Goal: Task Accomplishment & Management: Complete application form

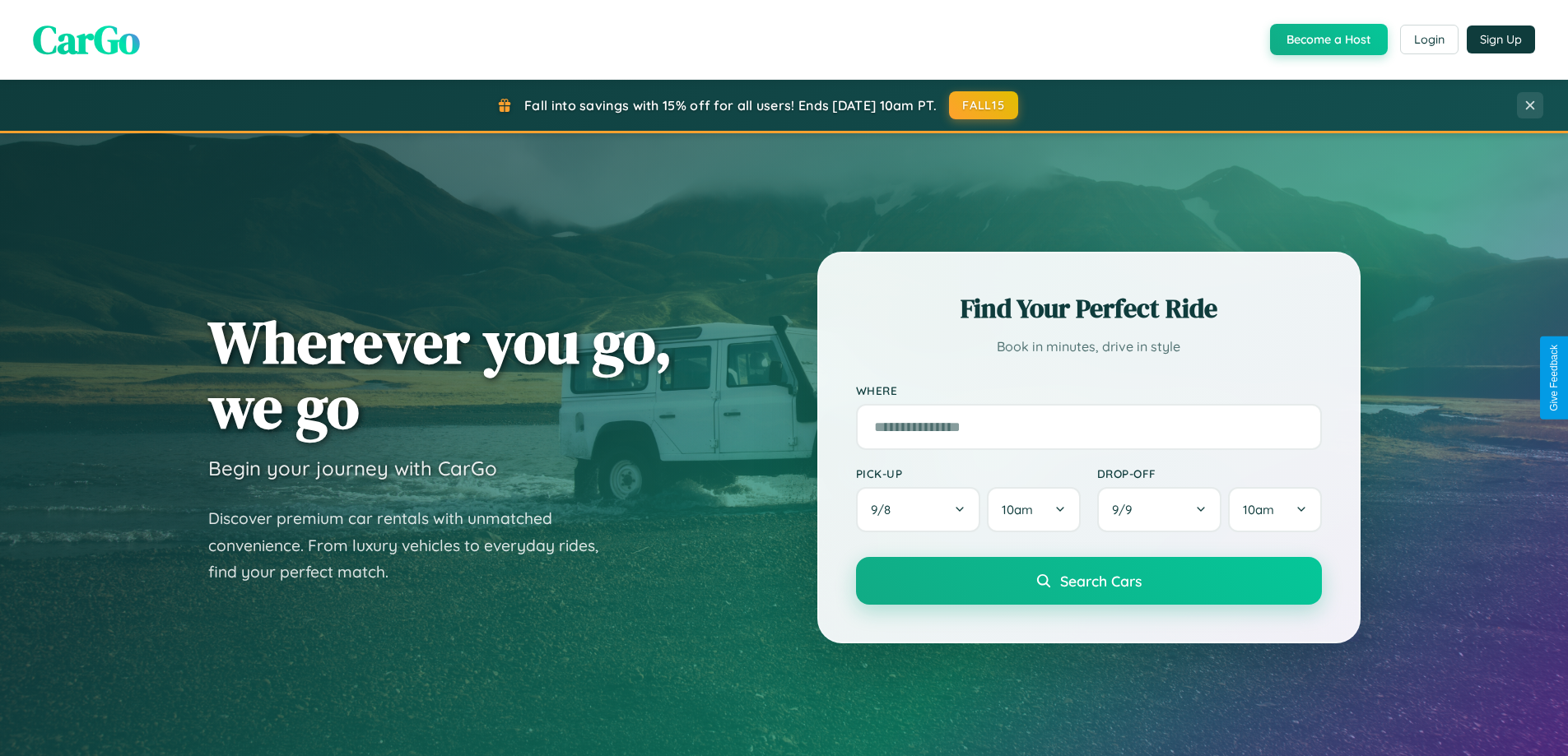
scroll to position [3166, 0]
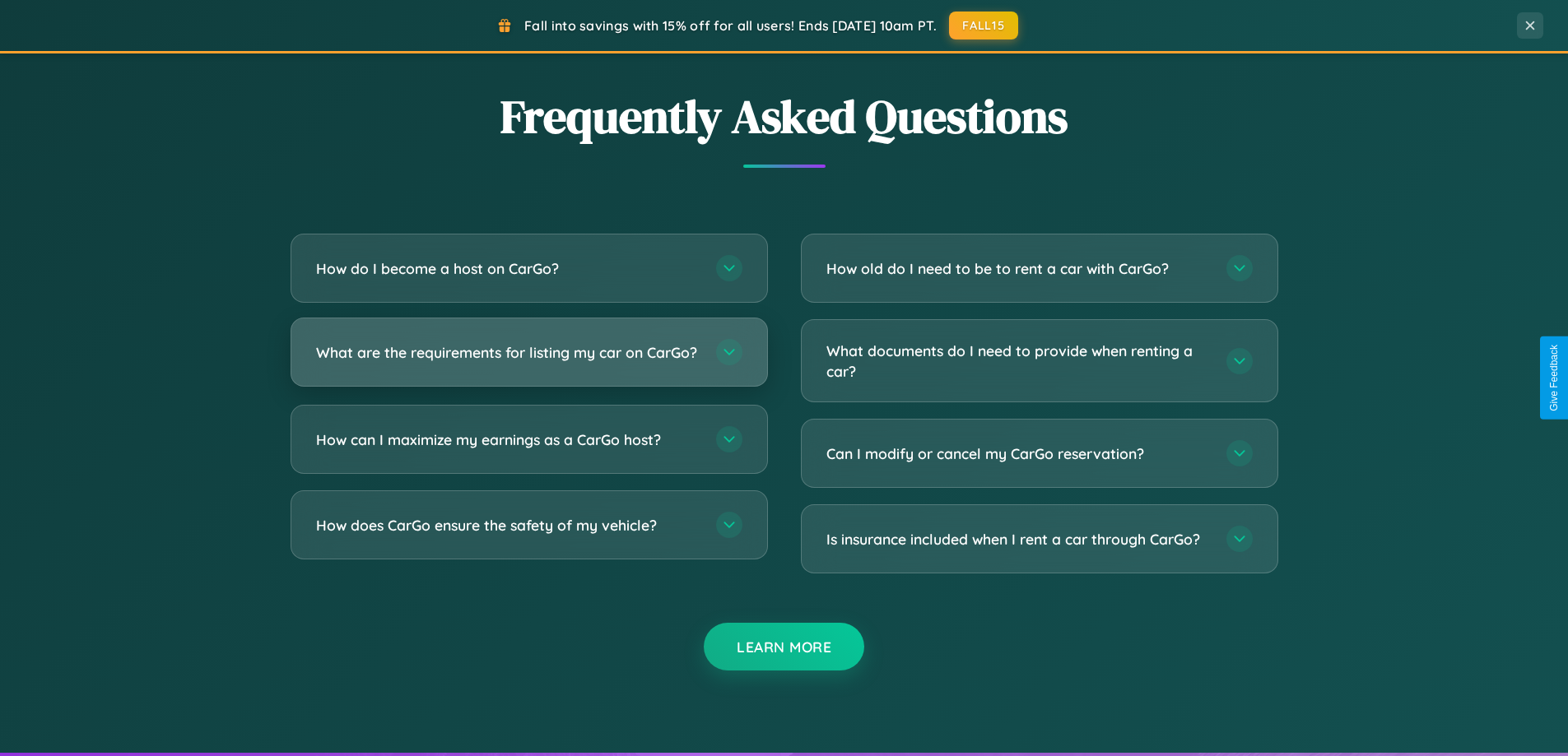
click at [528, 360] on h3 "What are the requirements for listing my car on CarGo?" at bounding box center [507, 352] width 383 height 21
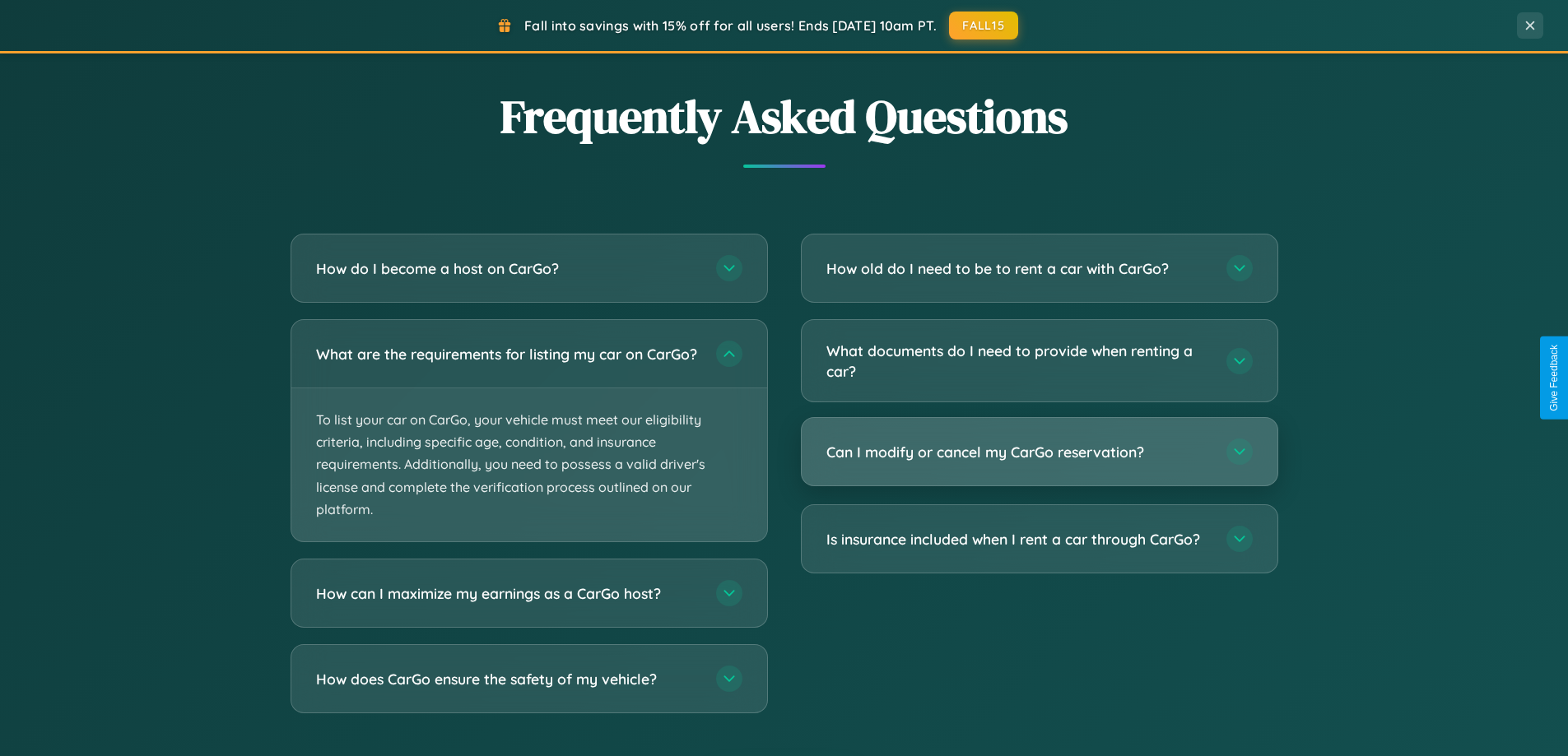
click at [1039, 453] on h3 "Can I modify or cancel my CarGo reservation?" at bounding box center [1018, 452] width 383 height 21
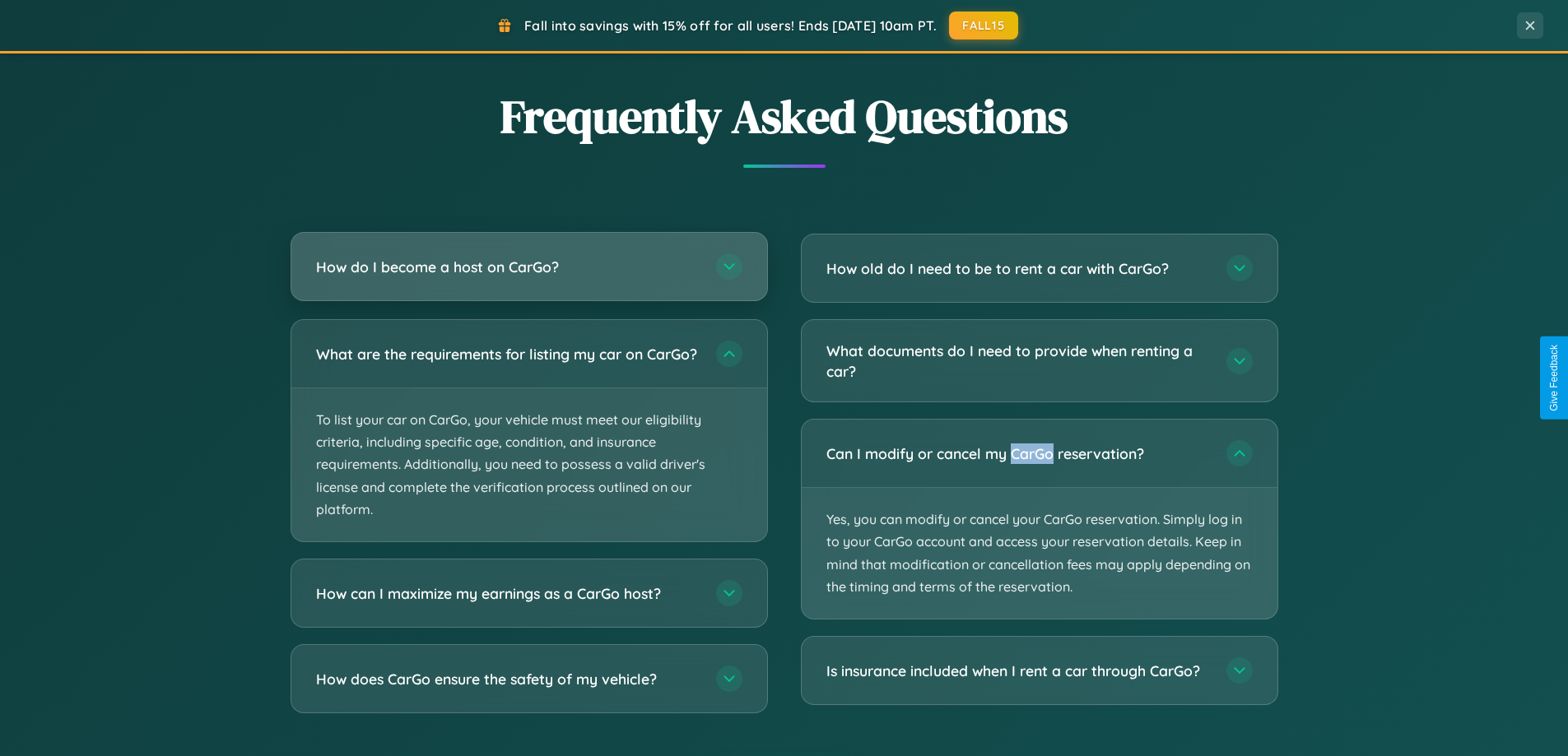
click at [528, 268] on h3 "How do I become a host on CarGo?" at bounding box center [507, 267] width 383 height 21
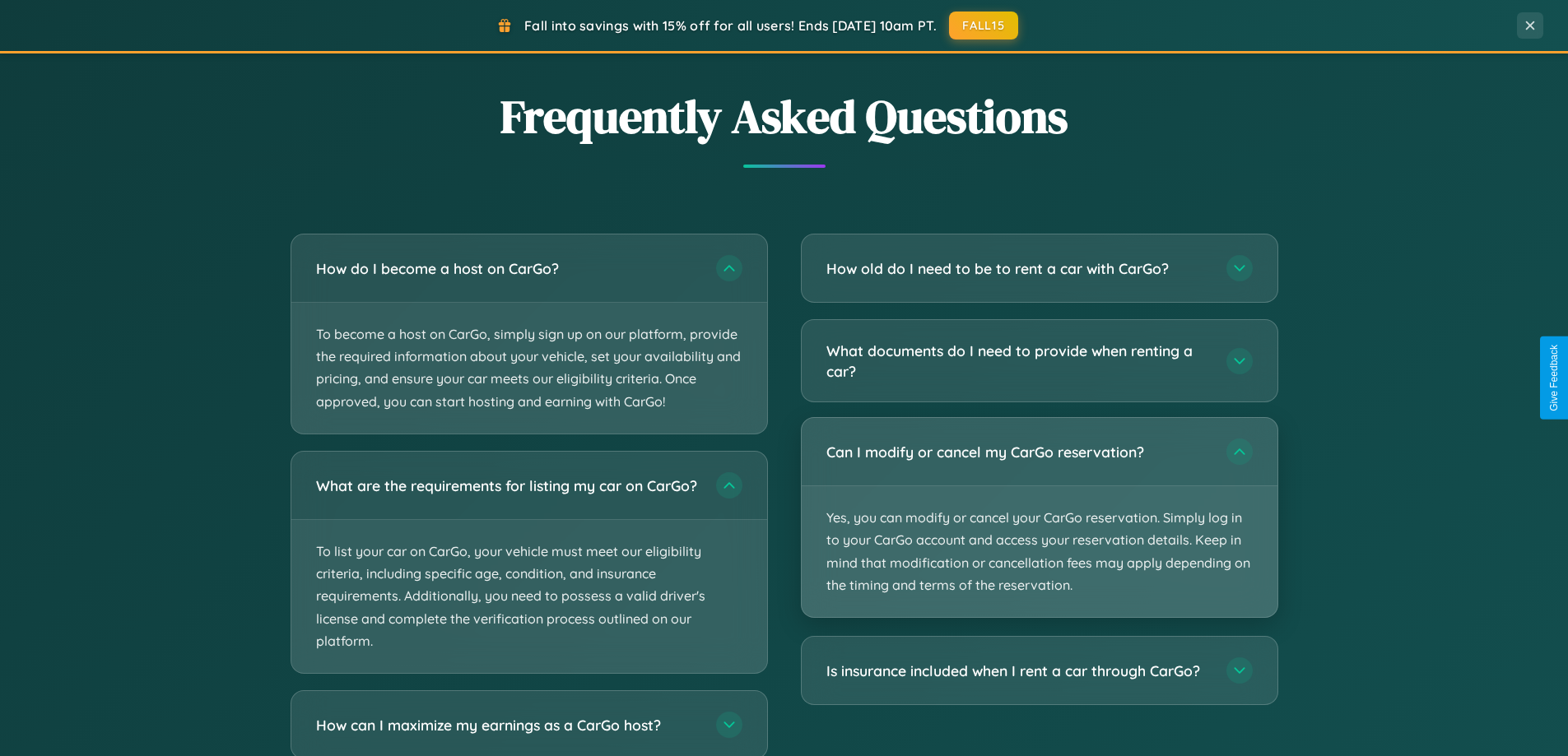
click at [1039, 518] on p "Yes, you can modify or cancel your CarGo reservation. Simply log in to your Car…" at bounding box center [1039, 551] width 475 height 131
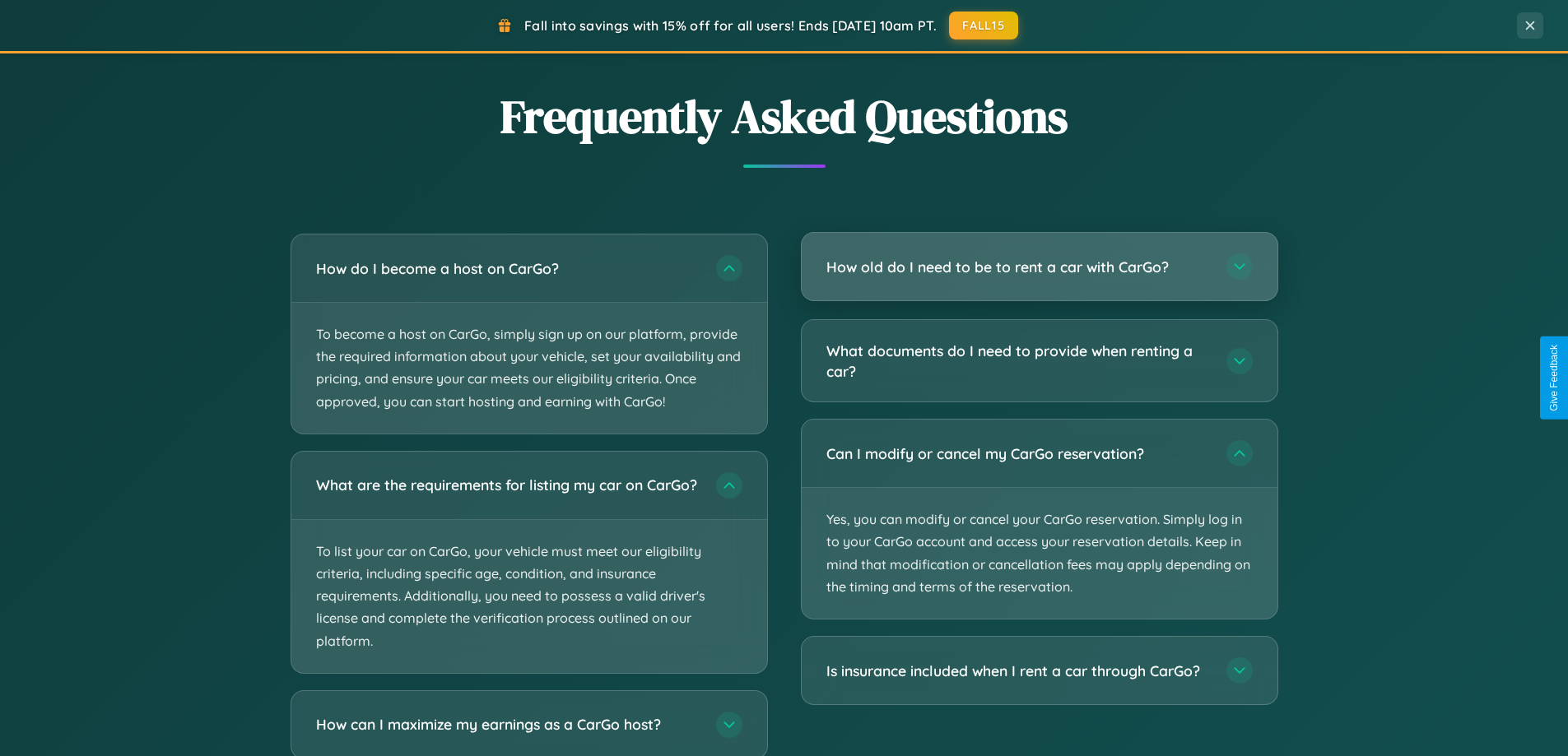
click at [1039, 267] on h3 "How old do I need to be to rent a car with CarGo?" at bounding box center [1018, 267] width 383 height 21
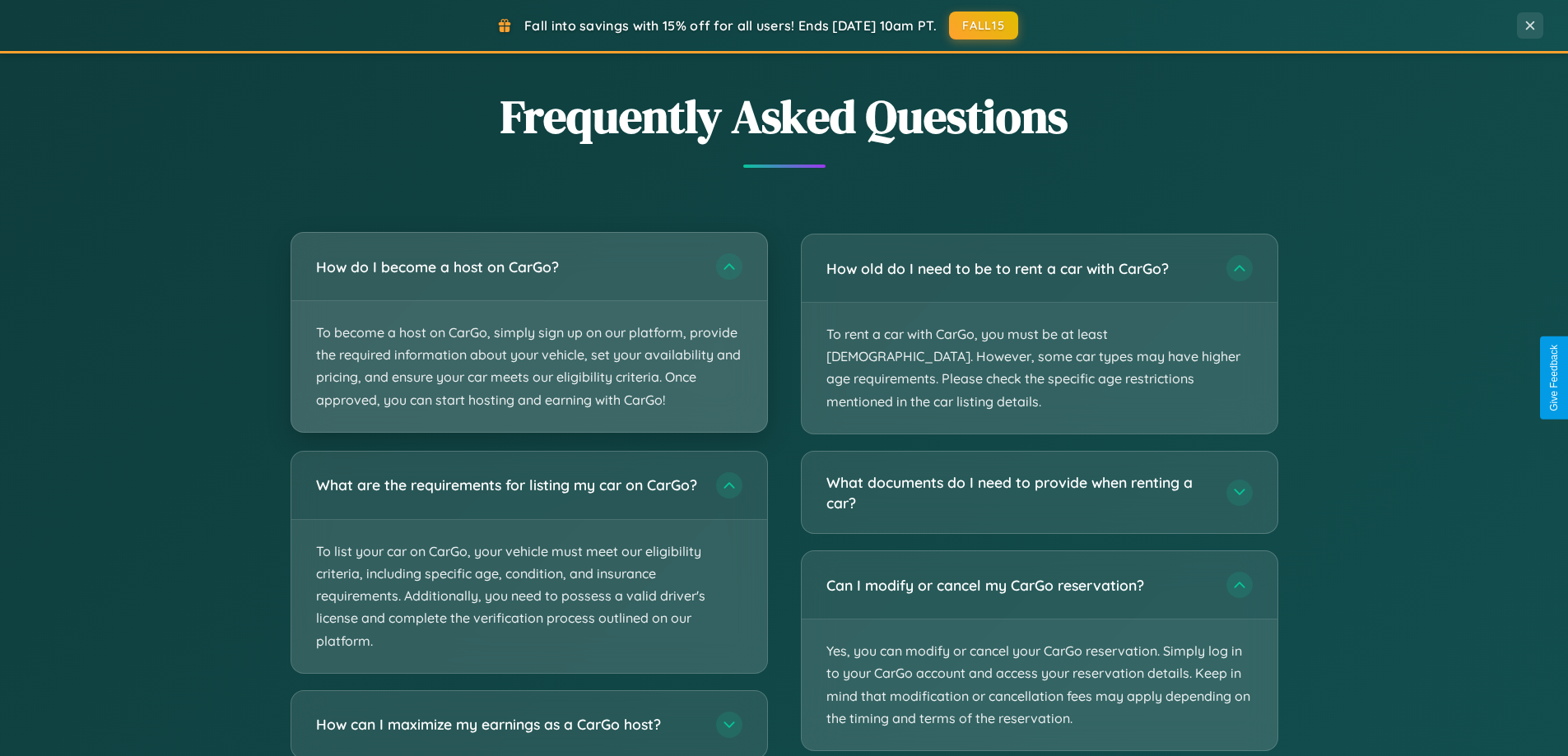
click at [528, 333] on p "To become a host on CarGo, simply sign up on our platform, provide the required…" at bounding box center [529, 366] width 475 height 131
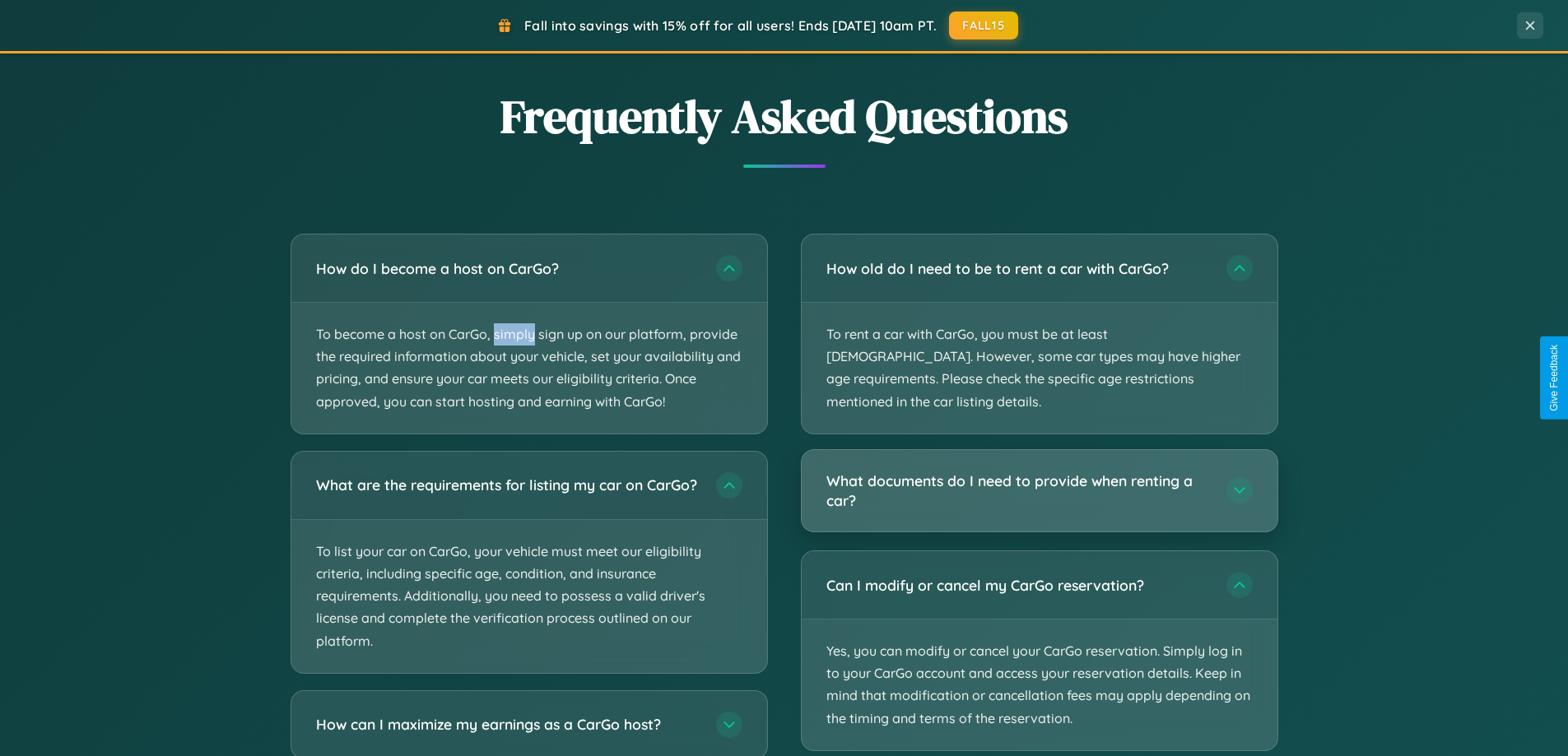
click at [1039, 471] on h3 "What documents do I need to provide when renting a car?" at bounding box center [1018, 491] width 383 height 40
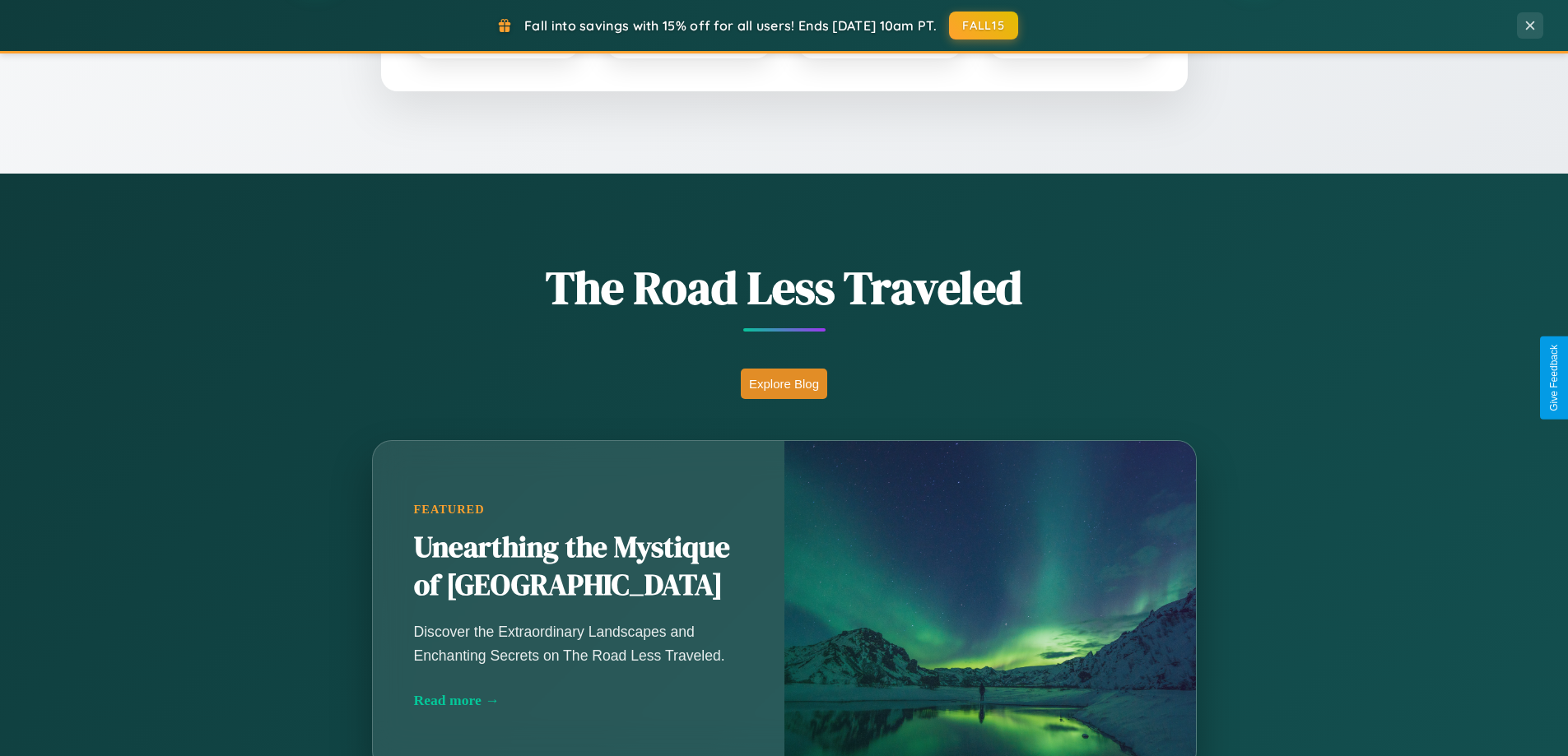
scroll to position [709, 0]
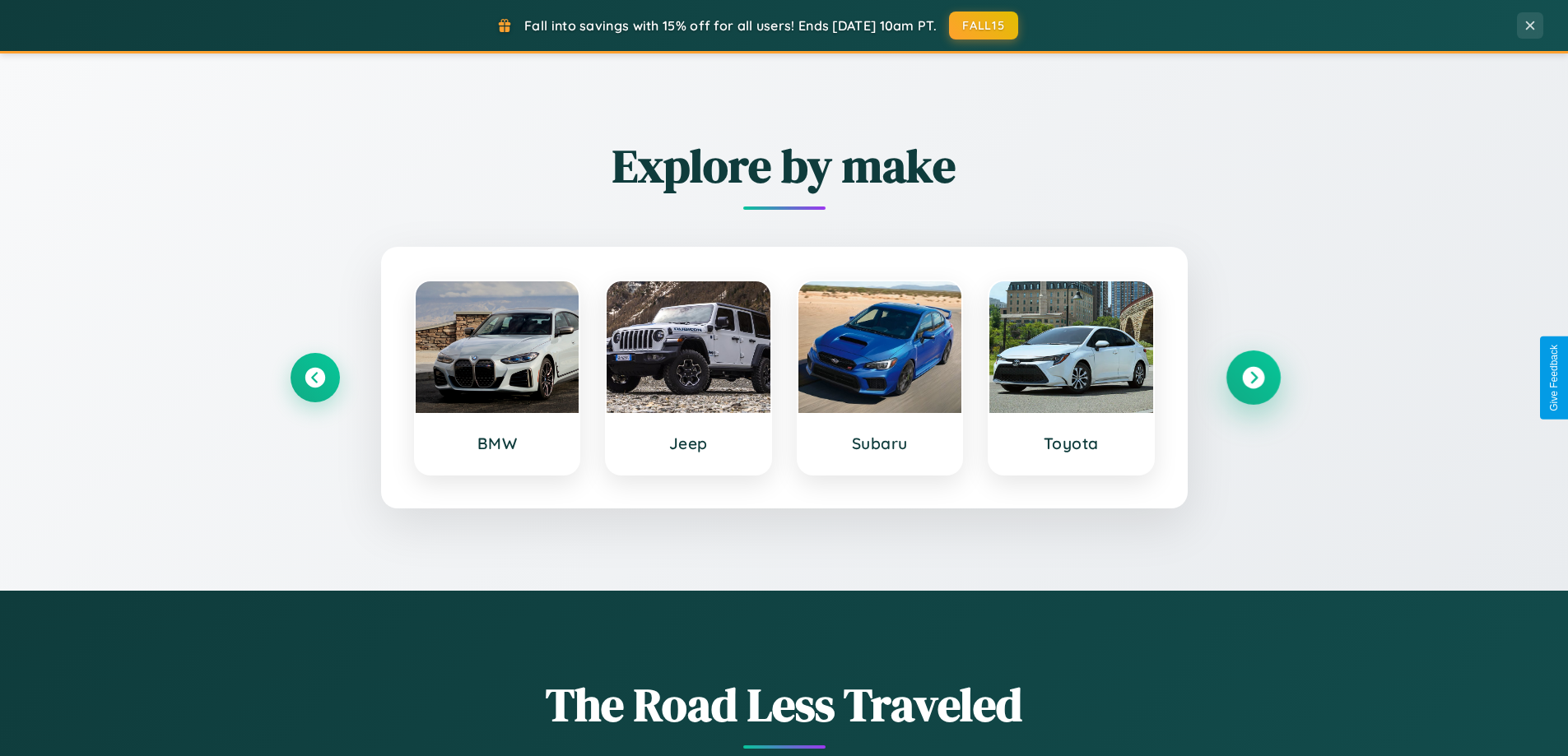
click at [1253, 378] on icon at bounding box center [1253, 378] width 23 height 23
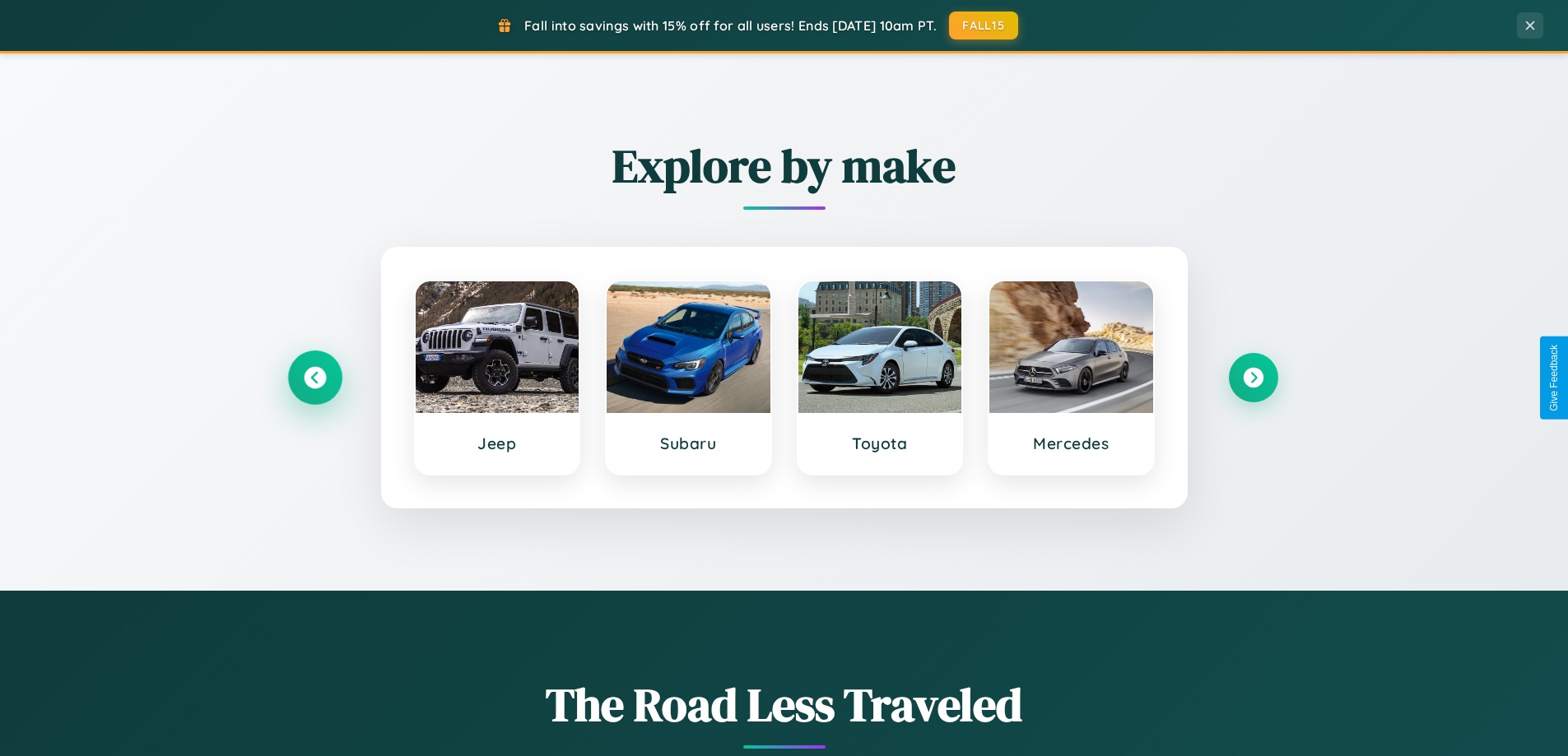
click at [314, 378] on icon at bounding box center [314, 378] width 23 height 23
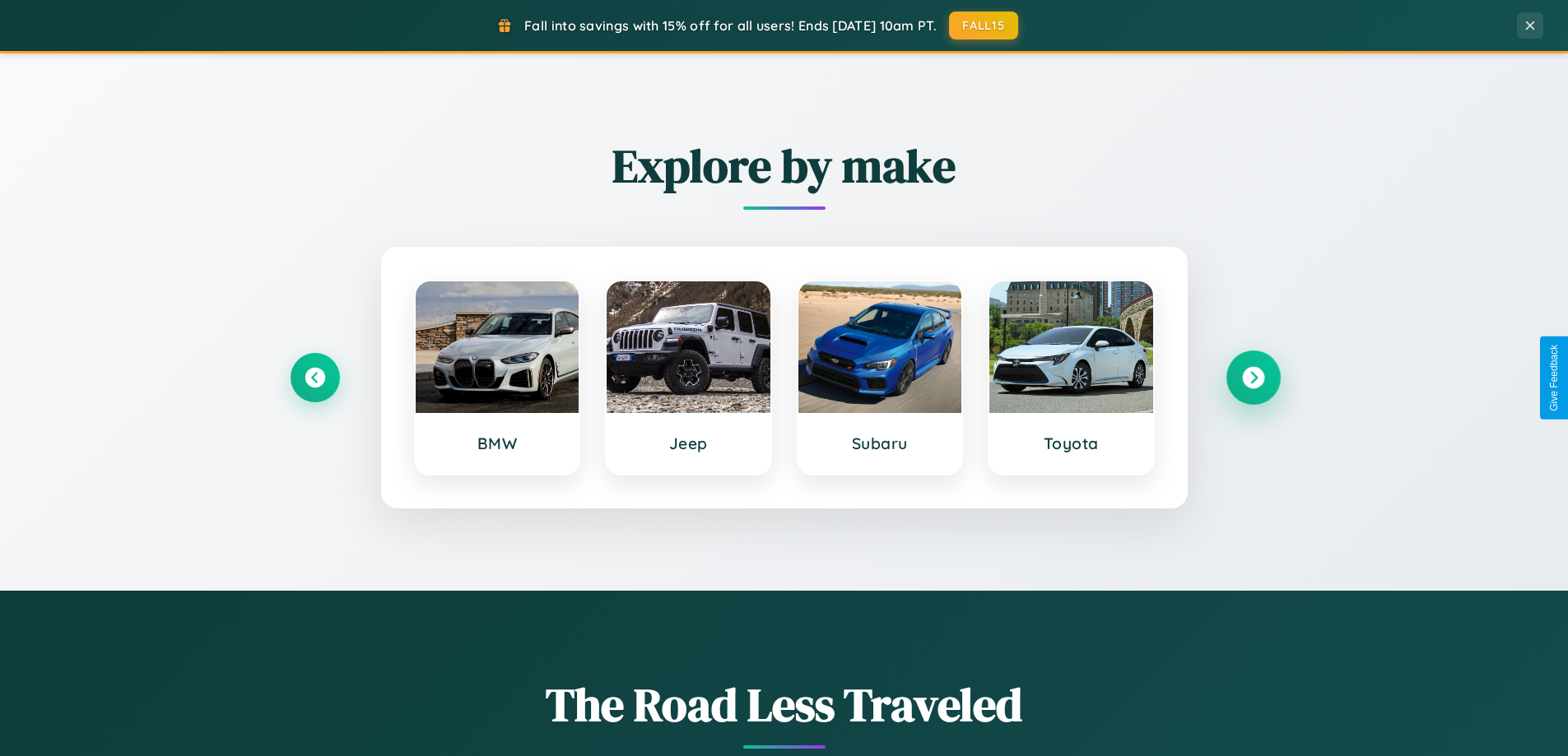
click at [1253, 378] on icon at bounding box center [1253, 378] width 23 height 23
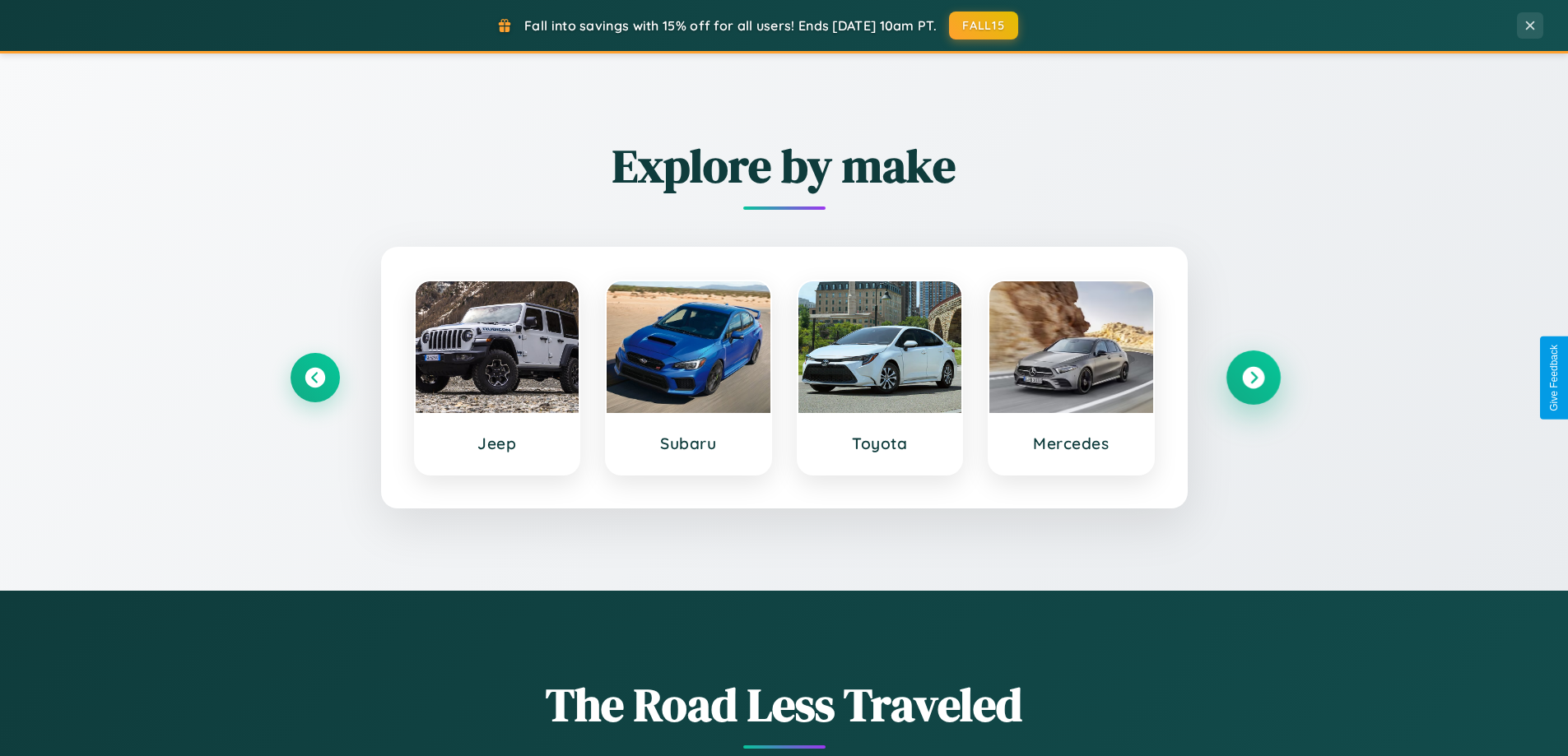
click at [1253, 378] on icon at bounding box center [1253, 378] width 23 height 23
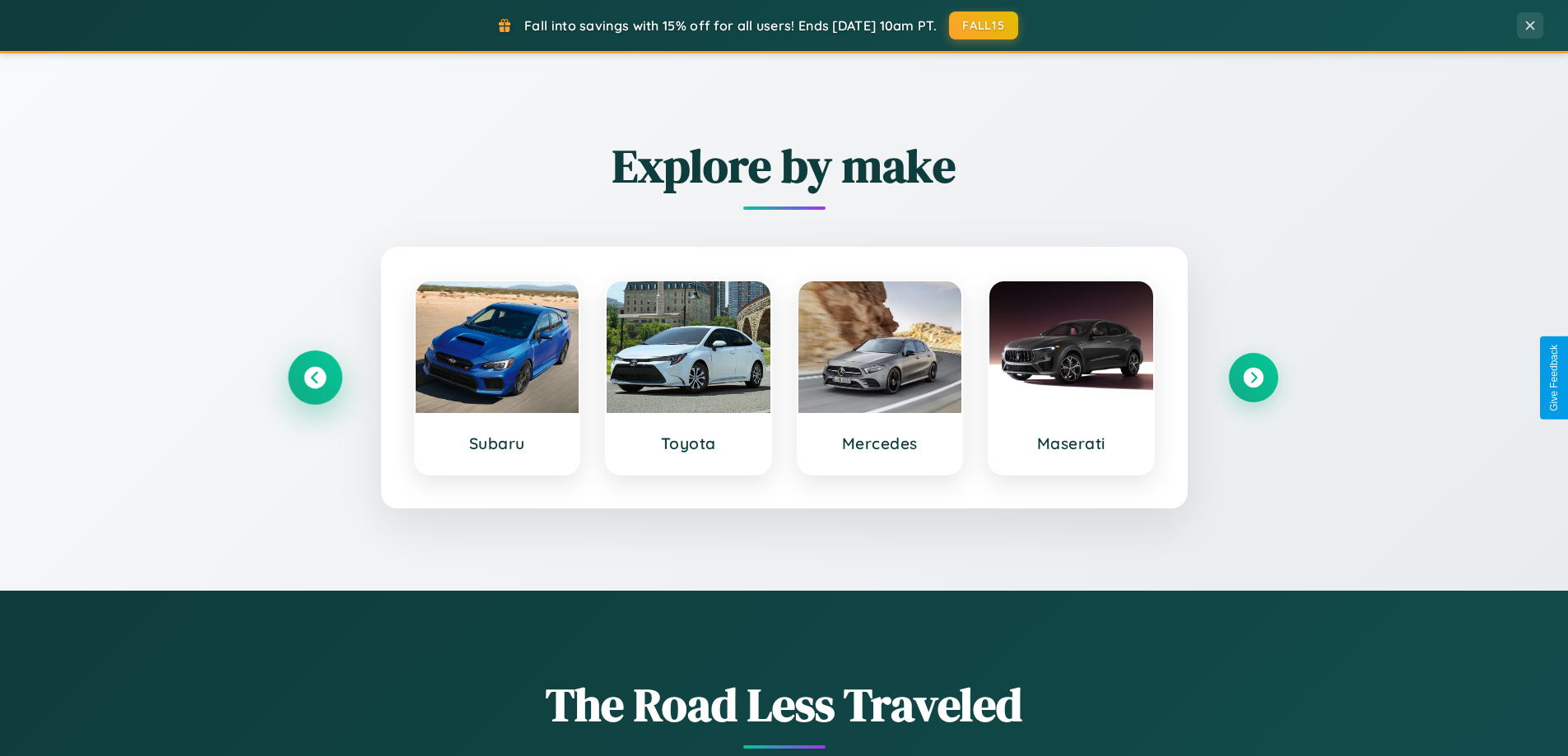
click at [314, 378] on icon at bounding box center [314, 378] width 23 height 23
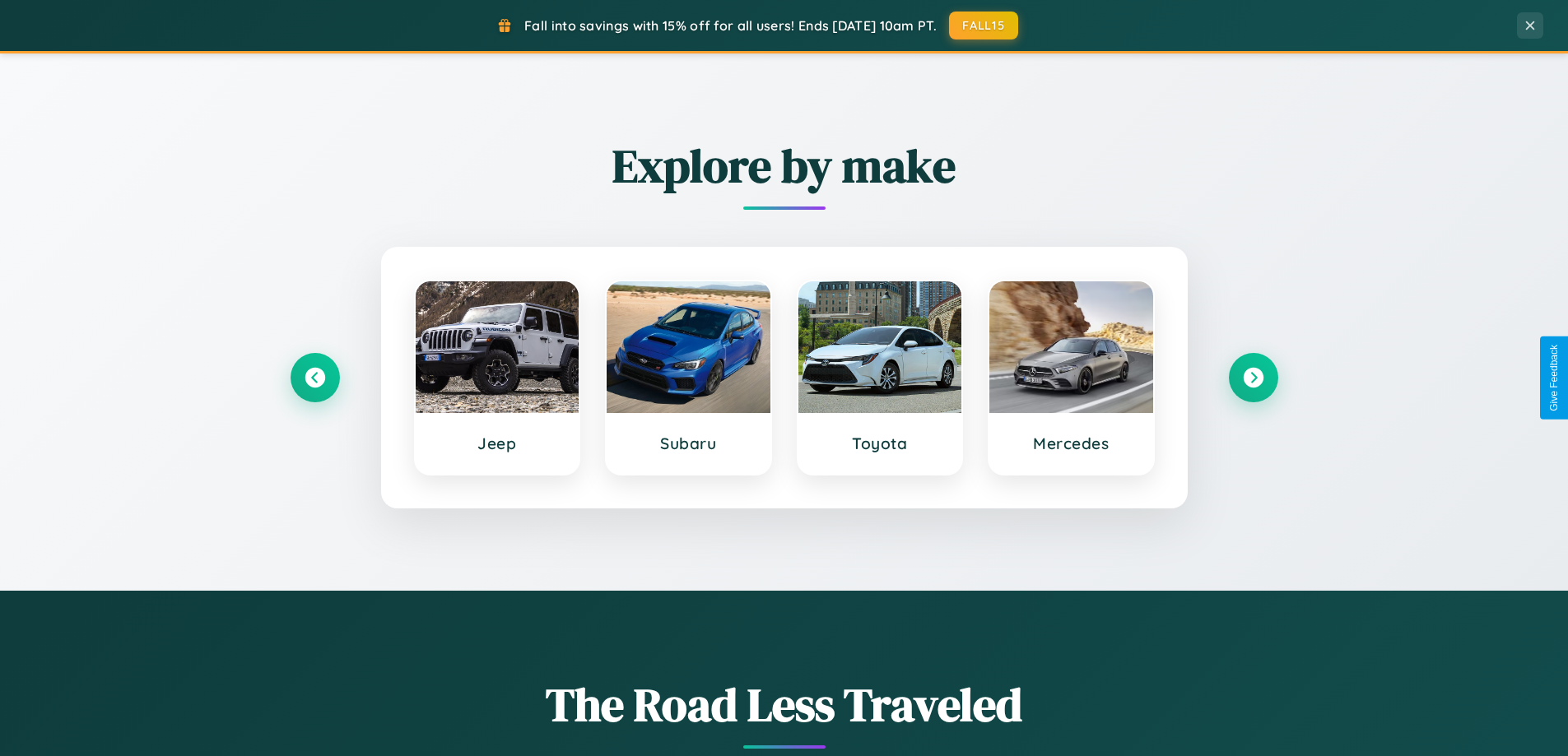
scroll to position [0, 0]
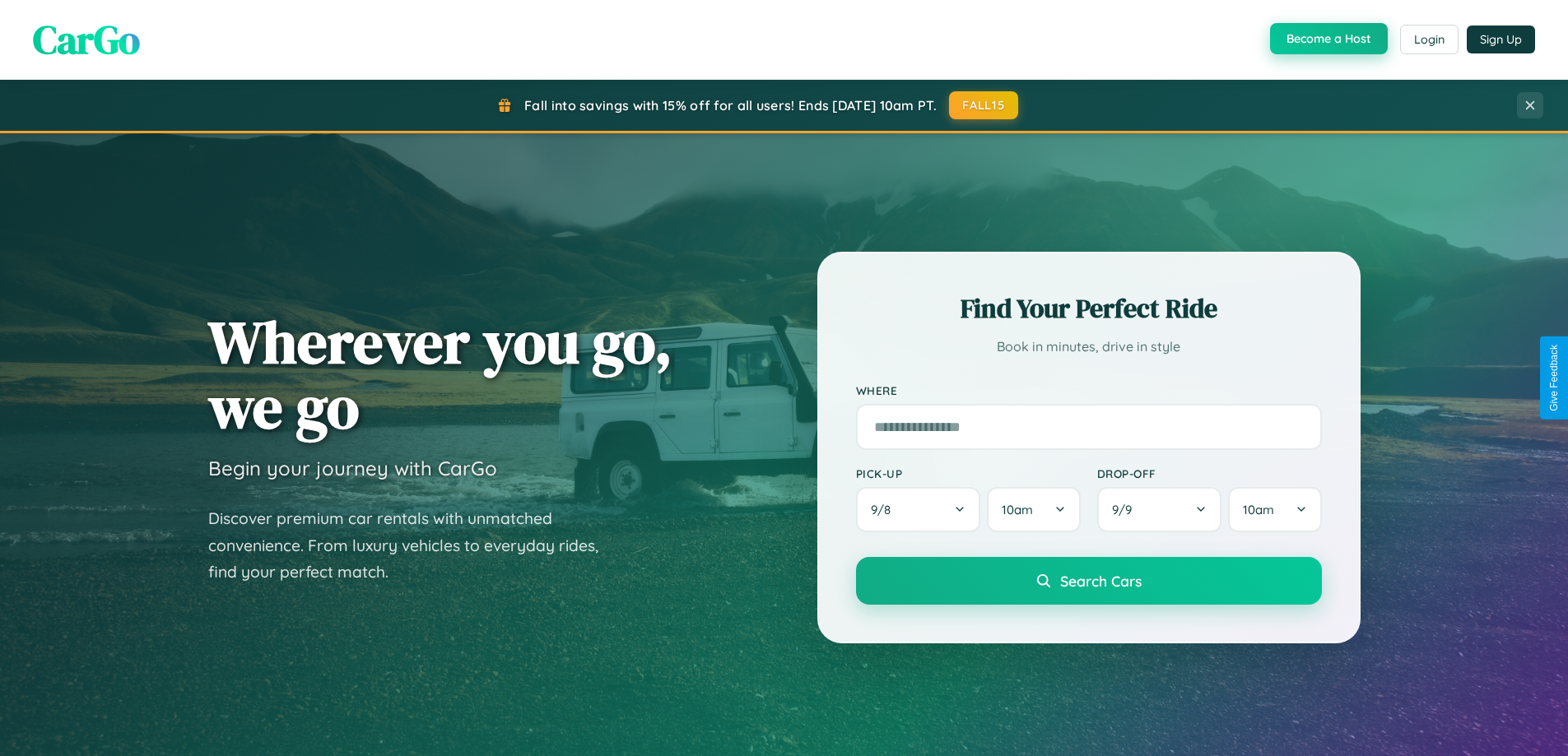
click at [1327, 39] on button "Become a Host" at bounding box center [1329, 38] width 117 height 31
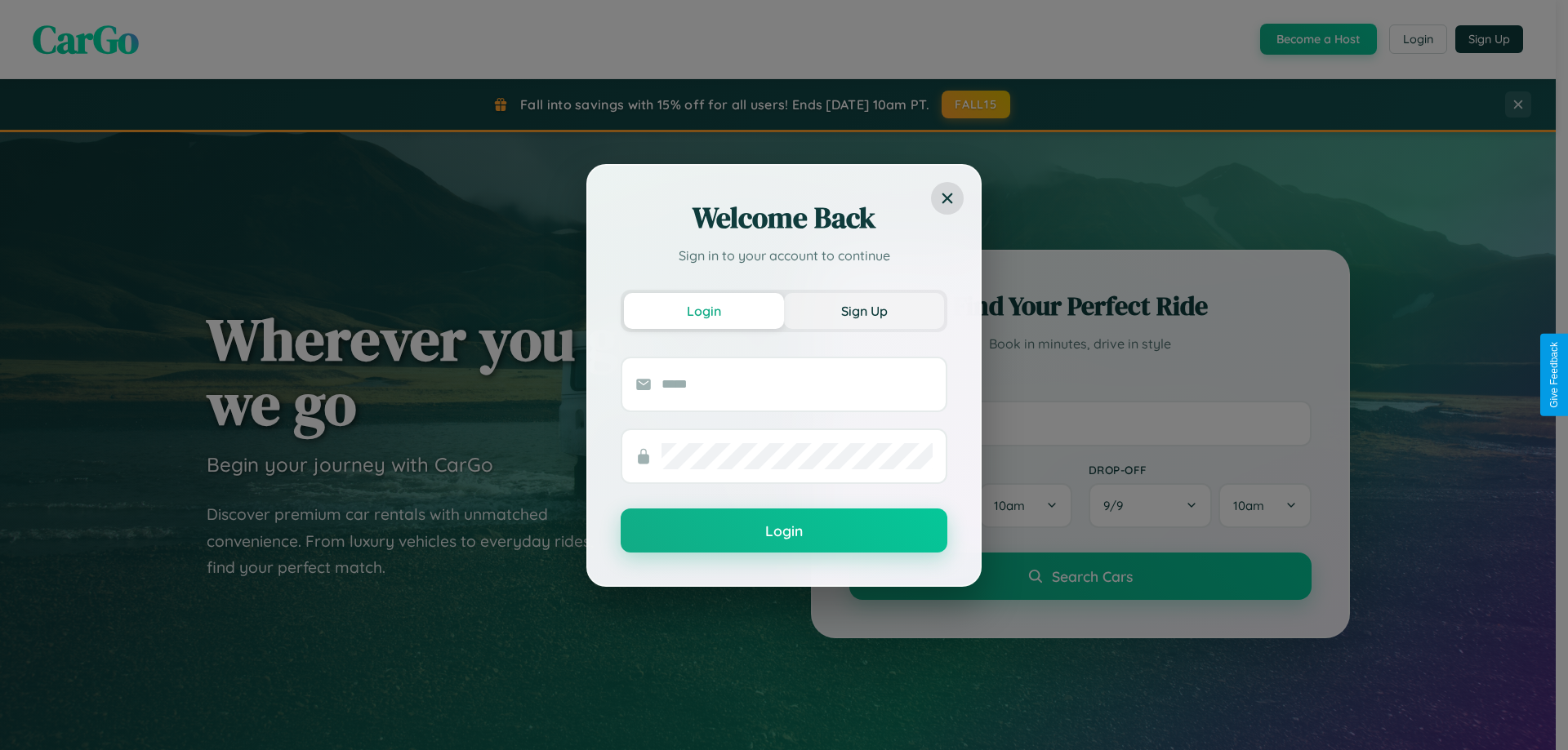
click at [864, 310] on button "Sign Up" at bounding box center [863, 310] width 160 height 36
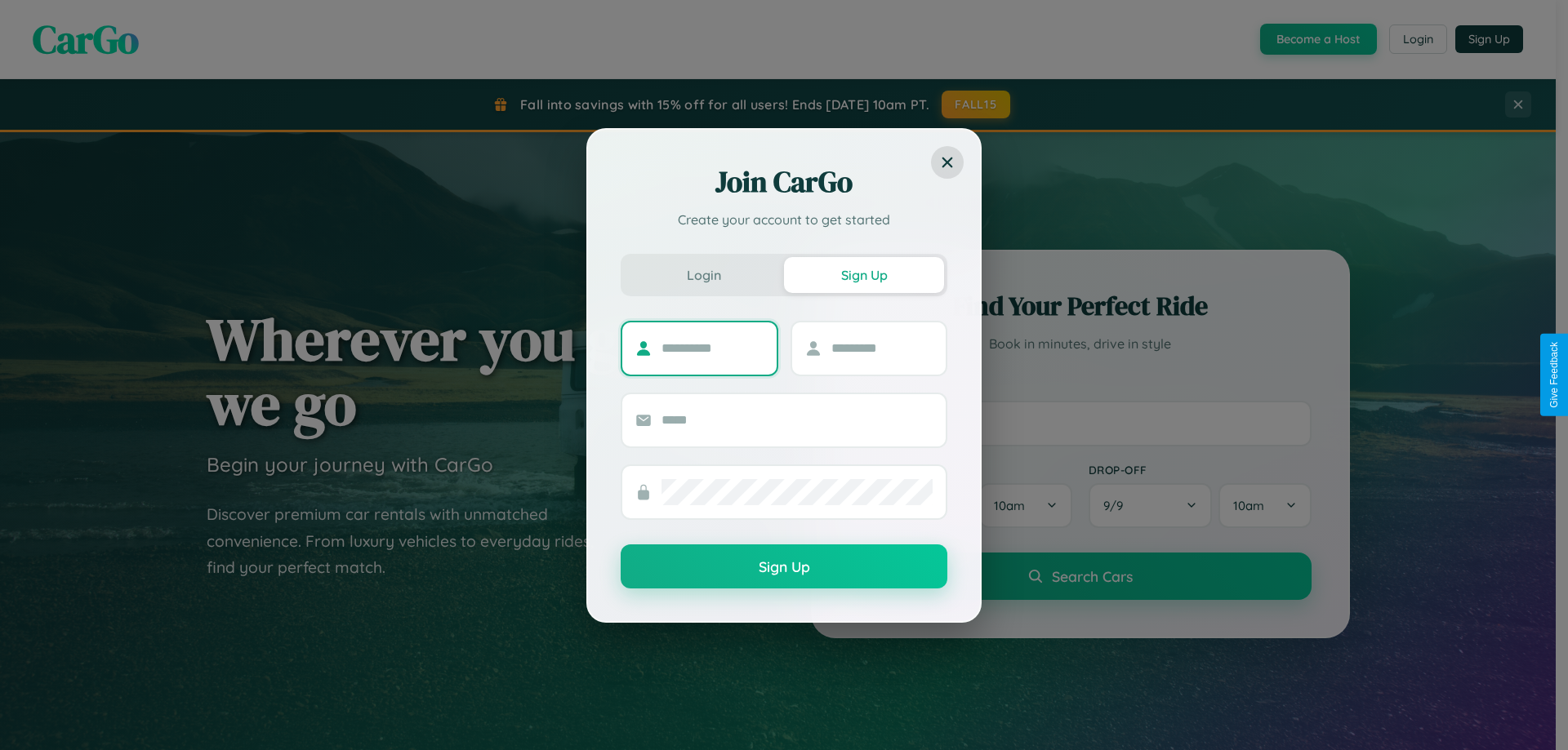
click at [712, 348] on input "text" at bounding box center [712, 348] width 102 height 26
type input "******"
click at [881, 348] on input "text" at bounding box center [882, 348] width 102 height 26
type input "******"
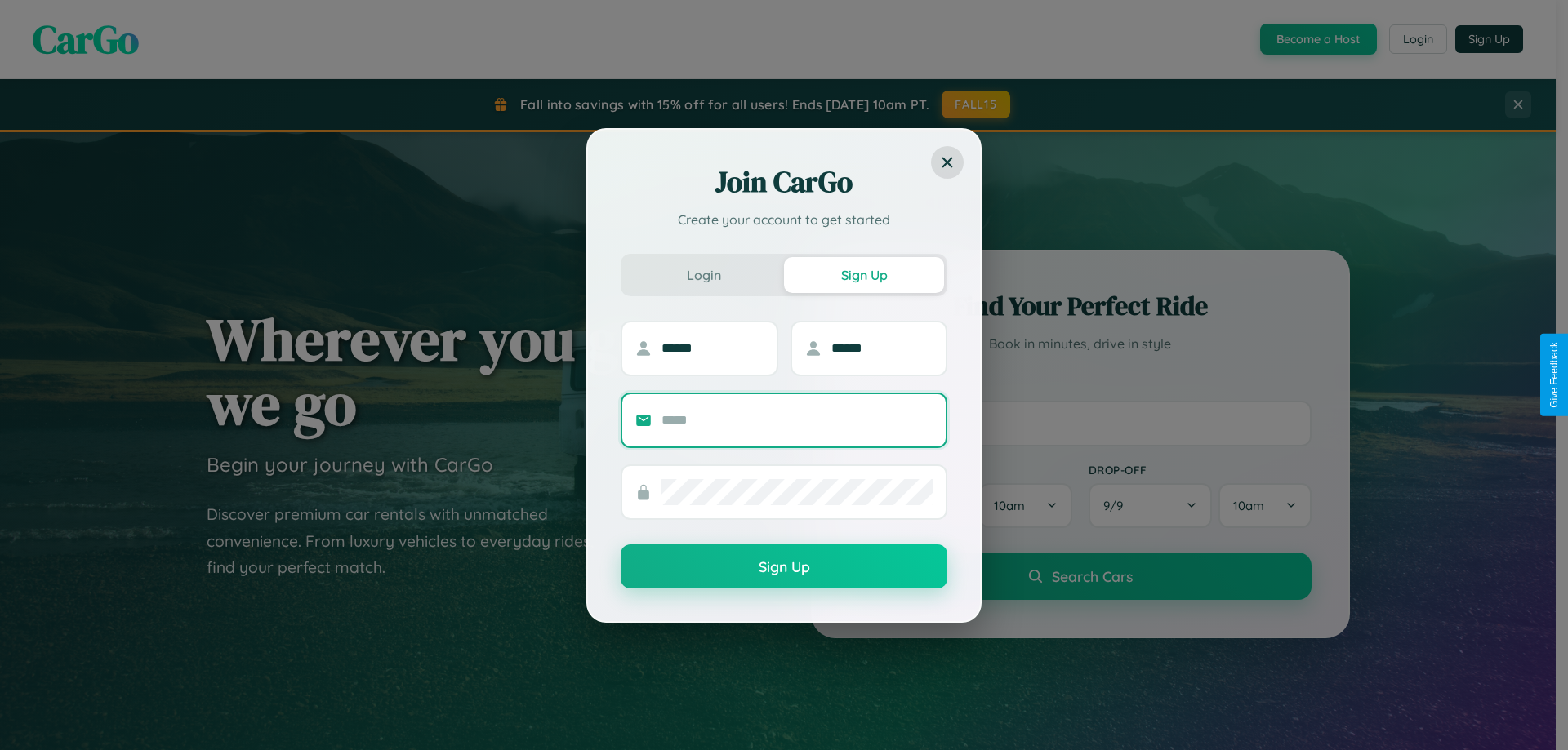
click at [797, 420] on input "text" at bounding box center [797, 420] width 271 height 26
type input "**********"
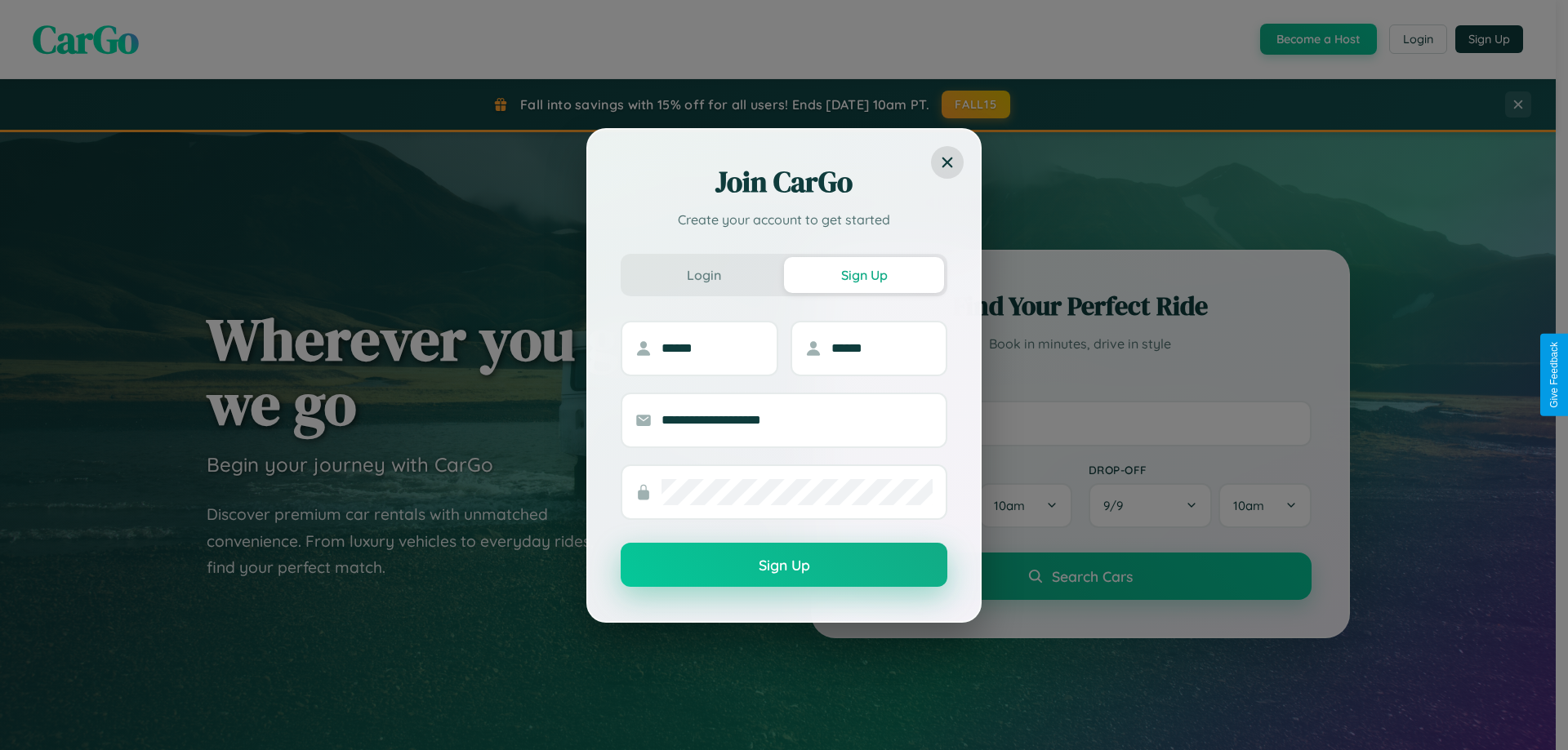
click at [784, 565] on button "Sign Up" at bounding box center [784, 565] width 327 height 44
